Goal: Use online tool/utility: Utilize a website feature to perform a specific function

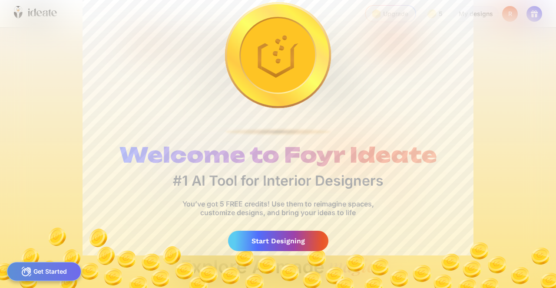
click at [289, 245] on div "Start Designing" at bounding box center [278, 241] width 100 height 20
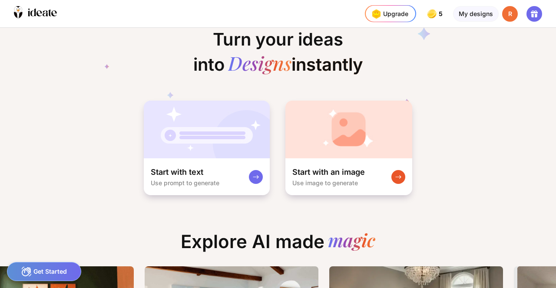
click at [374, 135] on img at bounding box center [348, 130] width 127 height 58
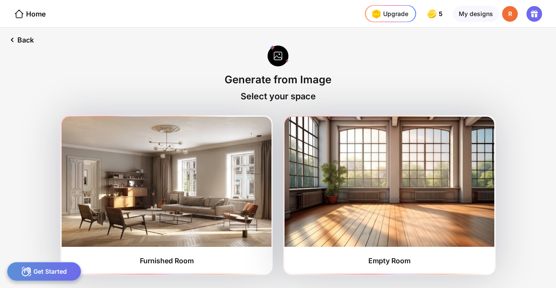
click at [383, 168] on img at bounding box center [389, 182] width 210 height 130
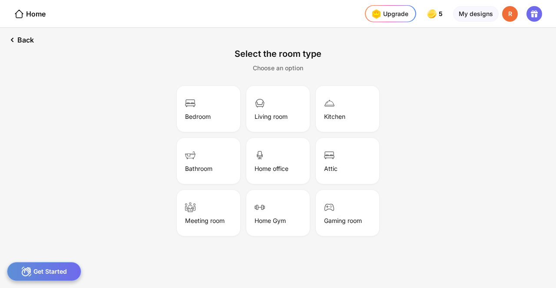
click at [278, 107] on div "Living room" at bounding box center [278, 108] width 61 height 43
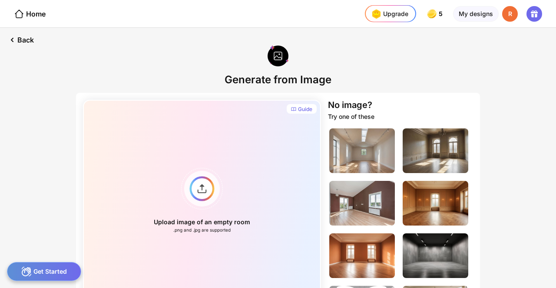
click at [203, 193] on div "Upload image of an empty room .png and .jpg are supported" at bounding box center [202, 200] width 238 height 201
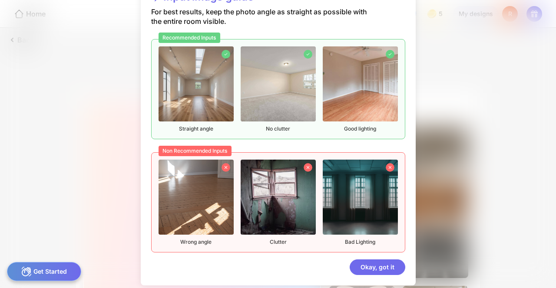
click at [379, 273] on div "Okay, got it" at bounding box center [378, 268] width 56 height 16
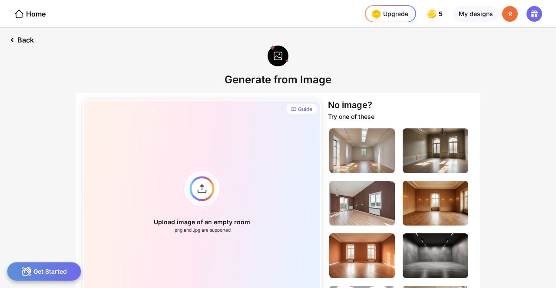
click at [201, 195] on div "Upload image of an empty room .png and .jpg are supported" at bounding box center [202, 200] width 238 height 201
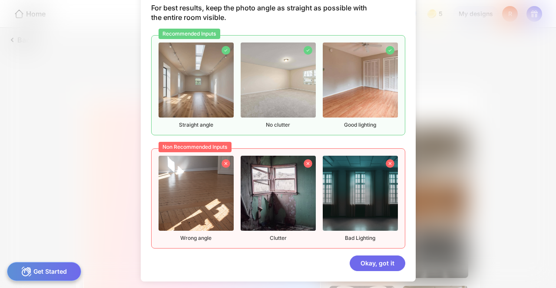
click at [208, 95] on img at bounding box center [195, 80] width 75 height 75
click at [378, 264] on div "Okay, got it" at bounding box center [378, 264] width 56 height 16
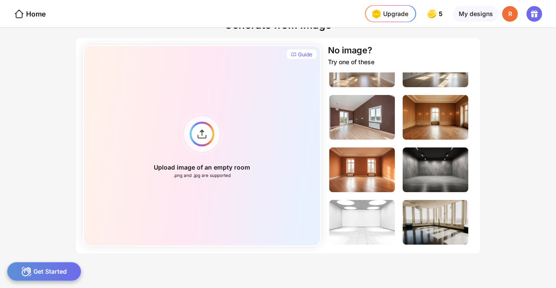
click at [363, 87] on img at bounding box center [362, 65] width 66 height 45
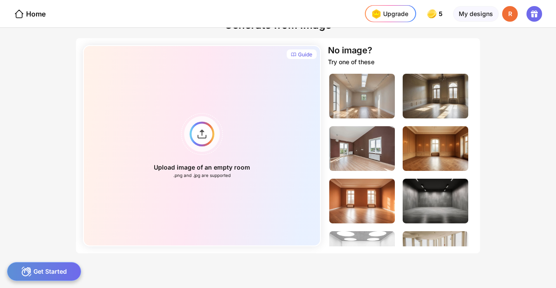
click at [357, 93] on img at bounding box center [362, 96] width 66 height 45
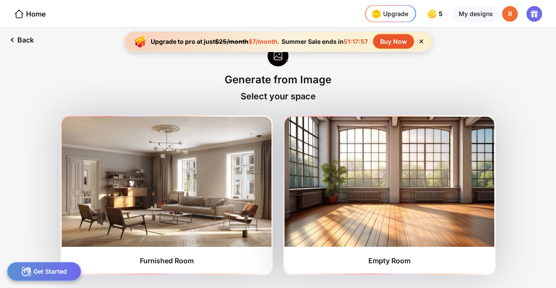
click at [52, 278] on div "Get Started" at bounding box center [44, 271] width 74 height 19
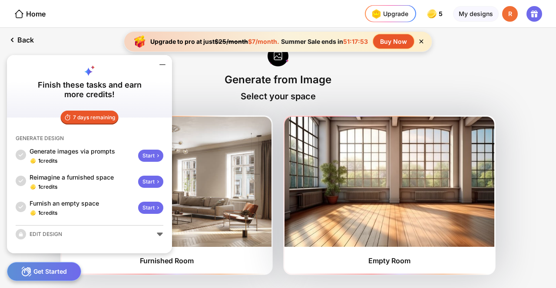
click at [153, 211] on div "Start" at bounding box center [150, 208] width 25 height 12
